Goal: Task Accomplishment & Management: Manage account settings

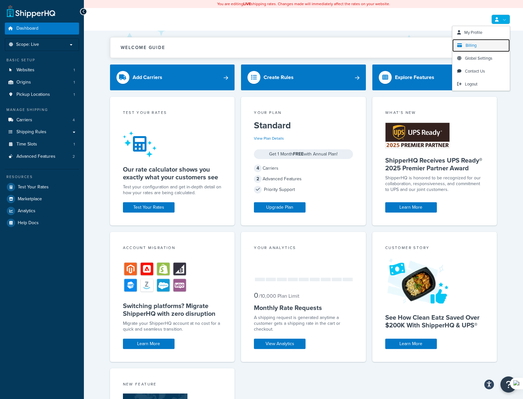
click at [478, 43] on link "Billing" at bounding box center [481, 45] width 57 height 13
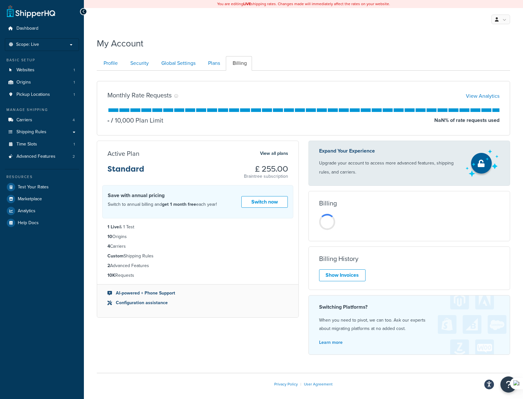
scroll to position [28, 0]
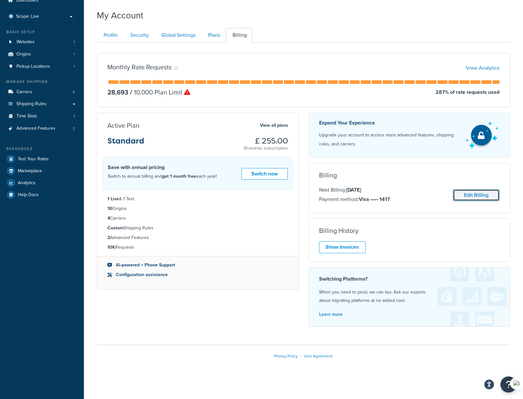
click at [480, 194] on link "Edit Billing" at bounding box center [476, 195] width 46 height 12
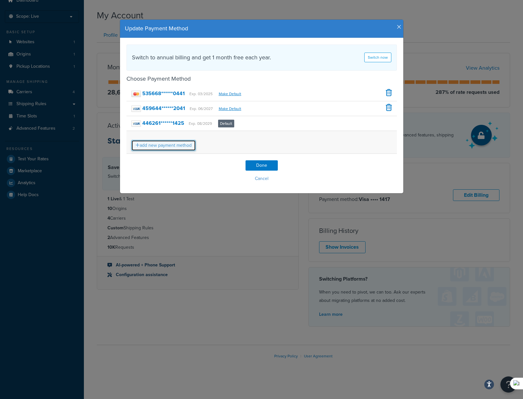
click at [185, 147] on link "add new payment method" at bounding box center [163, 145] width 65 height 11
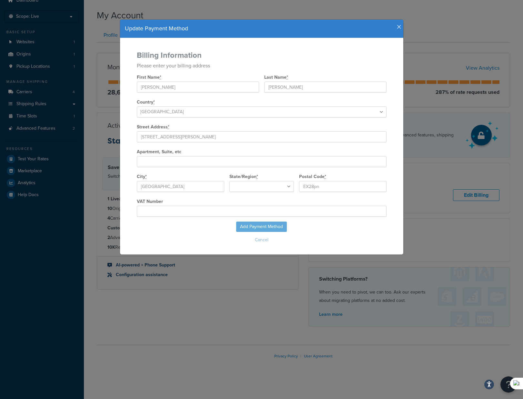
type input "undefined"
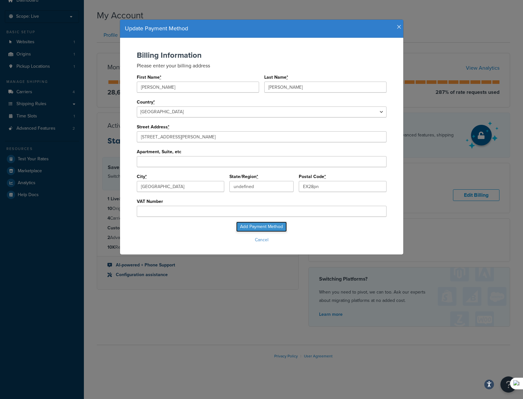
click at [250, 228] on input "Add Payment Method" at bounding box center [261, 227] width 51 height 10
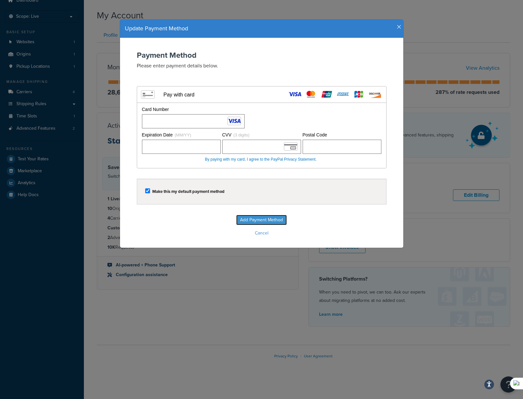
click at [258, 220] on input "Add Payment Method" at bounding box center [261, 220] width 51 height 10
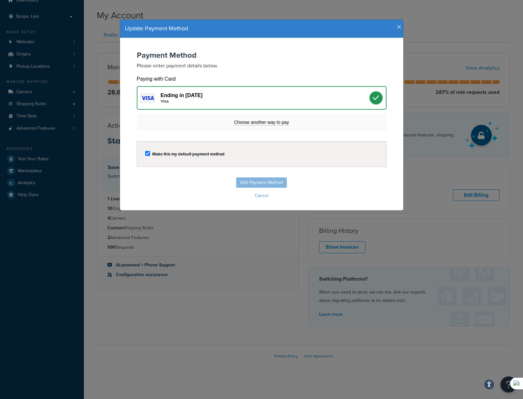
click at [274, 99] on div "Visa" at bounding box center [265, 101] width 209 height 5
click at [269, 184] on div "Add Payment Method Cancel" at bounding box center [262, 189] width 271 height 23
click at [397, 27] on icon "button" at bounding box center [399, 27] width 5 height 6
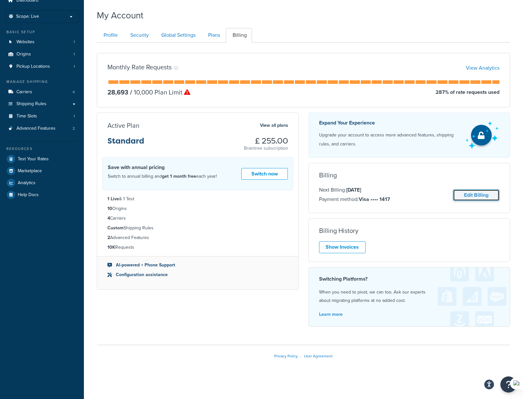
click at [468, 195] on link "Edit Billing" at bounding box center [476, 195] width 46 height 12
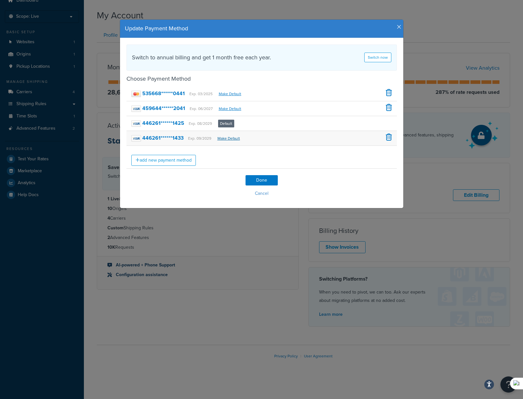
click at [234, 138] on link "Make Default" at bounding box center [229, 139] width 23 height 6
click at [225, 139] on link "Make Default" at bounding box center [229, 139] width 23 height 6
click at [230, 138] on link "Make Default" at bounding box center [229, 139] width 23 height 6
click at [229, 138] on link "Make Default" at bounding box center [229, 139] width 23 height 6
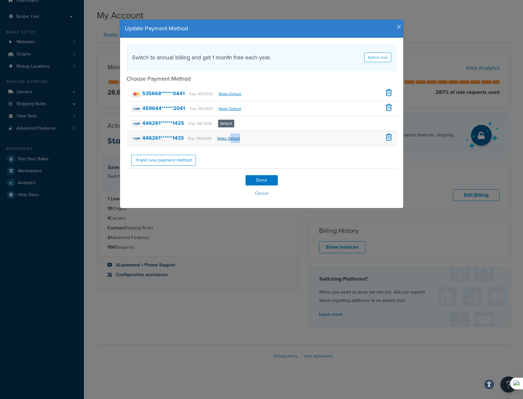
click at [229, 138] on link "Make Default" at bounding box center [229, 139] width 23 height 6
click at [221, 140] on link "Make Default" at bounding box center [229, 139] width 23 height 6
click at [397, 29] on icon "button" at bounding box center [399, 27] width 5 height 6
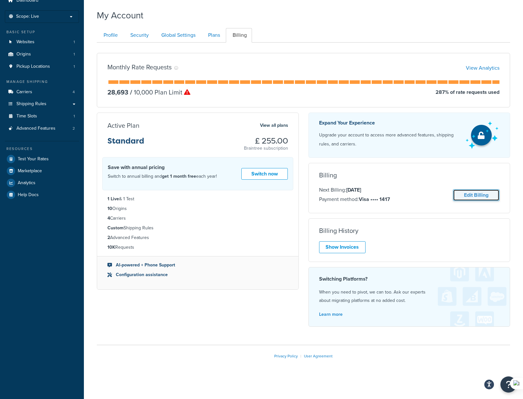
click at [465, 194] on link "Edit Billing" at bounding box center [476, 195] width 46 height 12
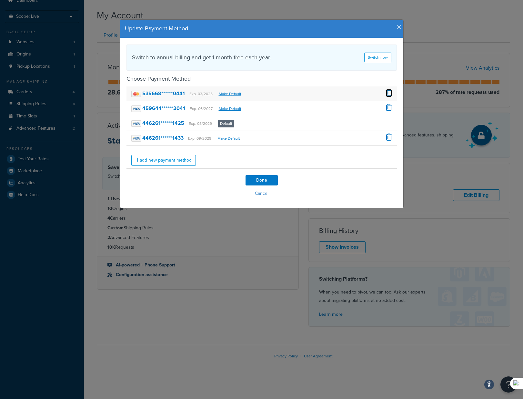
click at [391, 91] on span at bounding box center [389, 92] width 6 height 7
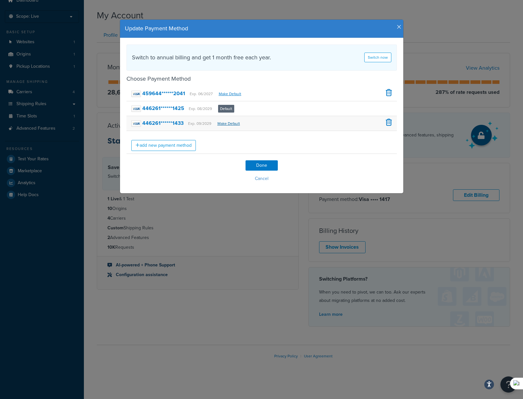
click at [228, 123] on link "Make Default" at bounding box center [229, 124] width 23 height 6
click at [170, 107] on strong "446261******1425" at bounding box center [163, 108] width 42 height 7
click at [398, 25] on icon "button" at bounding box center [399, 27] width 5 height 6
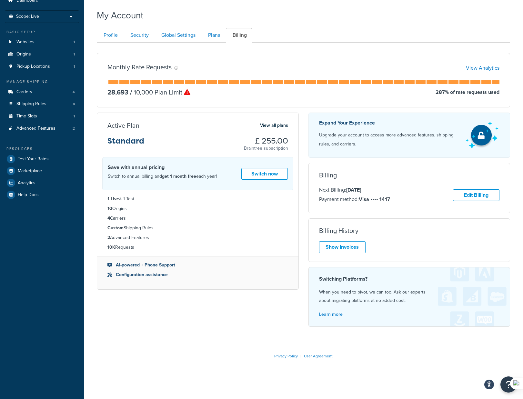
click at [188, 95] on icon at bounding box center [187, 92] width 6 height 6
click at [486, 69] on link "View Analytics" at bounding box center [483, 67] width 34 height 7
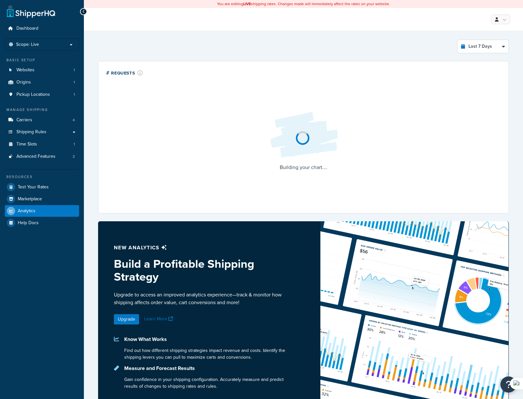
select select "last_7_days"
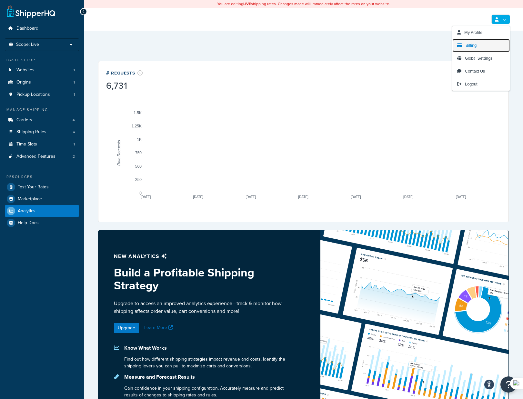
click at [476, 45] on span "Billing" at bounding box center [471, 45] width 11 height 6
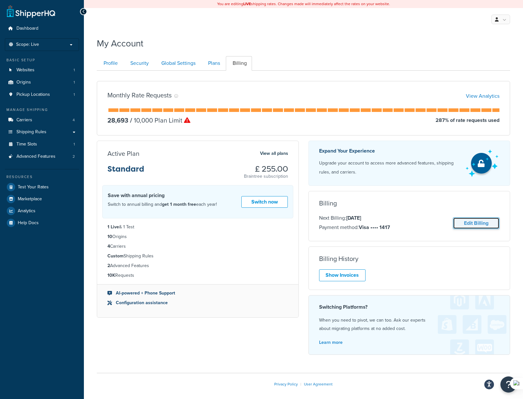
click at [474, 224] on link "Edit Billing" at bounding box center [476, 224] width 46 height 12
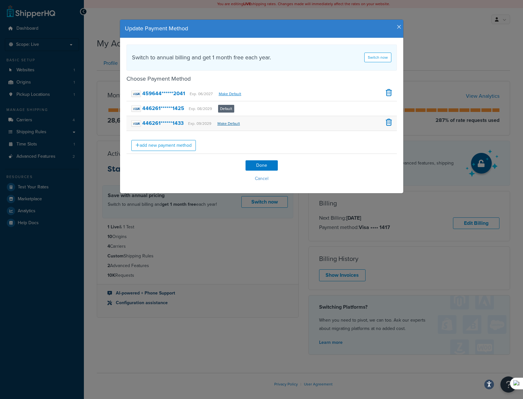
click at [224, 124] on link "Make Default" at bounding box center [229, 124] width 23 height 6
click at [169, 123] on strong "446261******1433" at bounding box center [162, 122] width 41 height 7
click at [154, 122] on strong "446261******1433" at bounding box center [162, 122] width 41 height 7
click at [175, 122] on strong "446261******1433" at bounding box center [162, 122] width 41 height 7
click at [195, 12] on div "Update Payment Method Switch to annual billing and get 1 month free each year. …" at bounding box center [262, 107] width 291 height 194
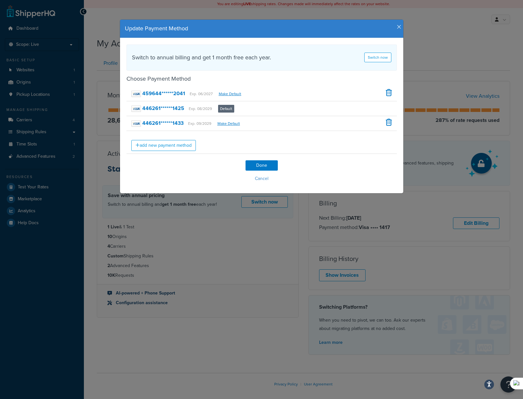
click at [399, 26] on icon "button" at bounding box center [399, 27] width 5 height 6
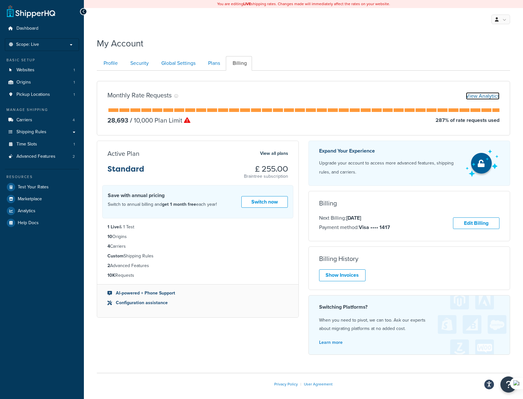
click at [480, 97] on link "View Analytics" at bounding box center [483, 95] width 34 height 7
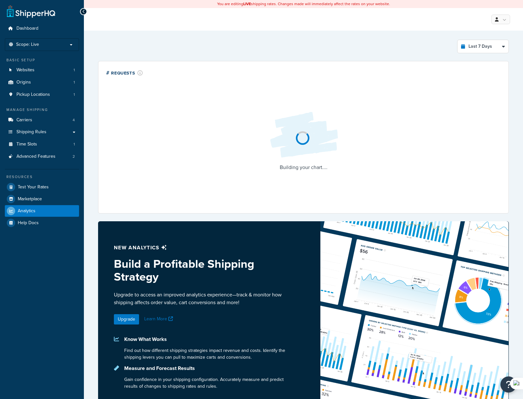
select select "last_7_days"
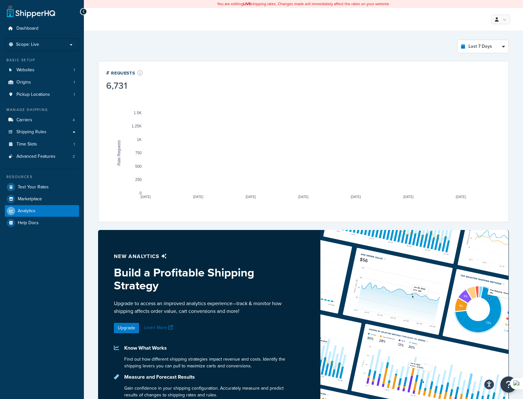
click at [244, 116] on rect "A chart." at bounding box center [304, 153] width 316 height 81
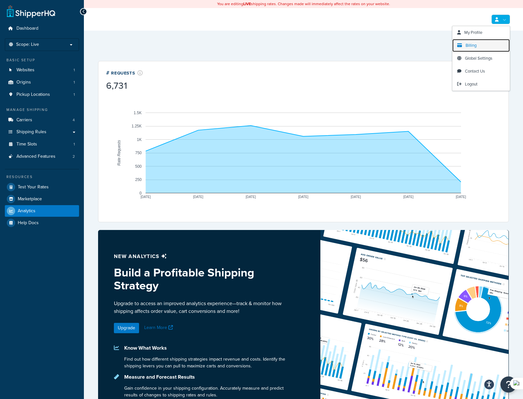
click at [486, 45] on link "Billing" at bounding box center [481, 45] width 57 height 13
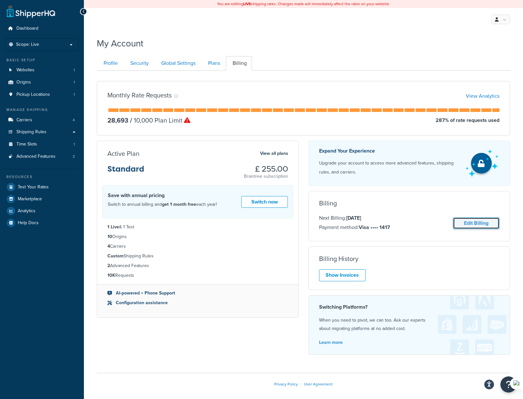
click at [464, 225] on link "Edit Billing" at bounding box center [476, 224] width 46 height 12
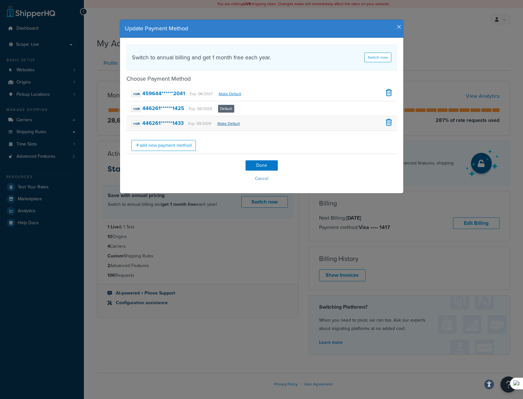
click at [227, 124] on link "Make Default" at bounding box center [229, 124] width 23 height 6
click at [225, 123] on link "Make Default" at bounding box center [229, 124] width 23 height 6
click at [174, 107] on strong "446261******1425" at bounding box center [163, 108] width 42 height 7
